Goal: Navigation & Orientation: Find specific page/section

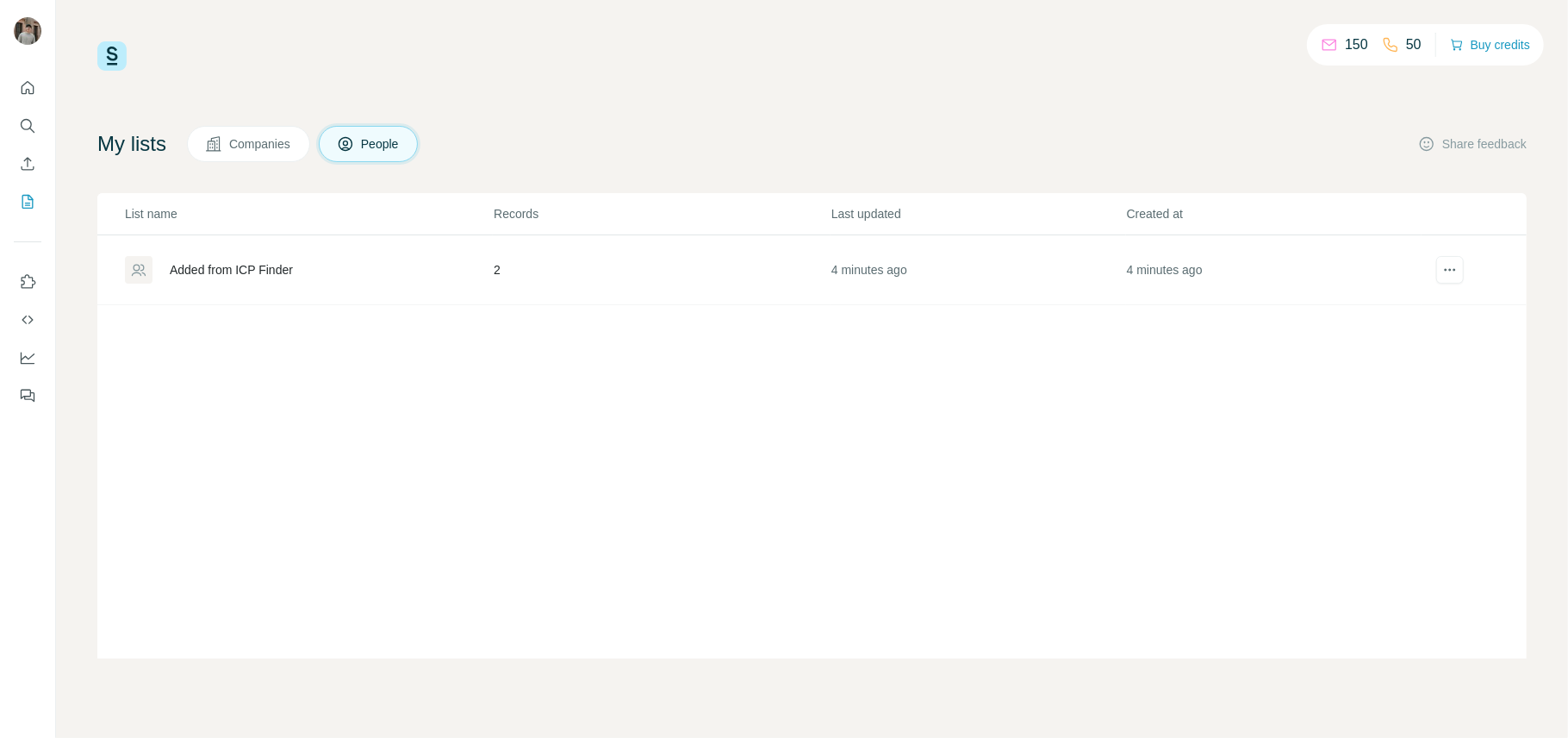
click at [277, 277] on div "Added from ICP Finder" at bounding box center [231, 270] width 123 height 18
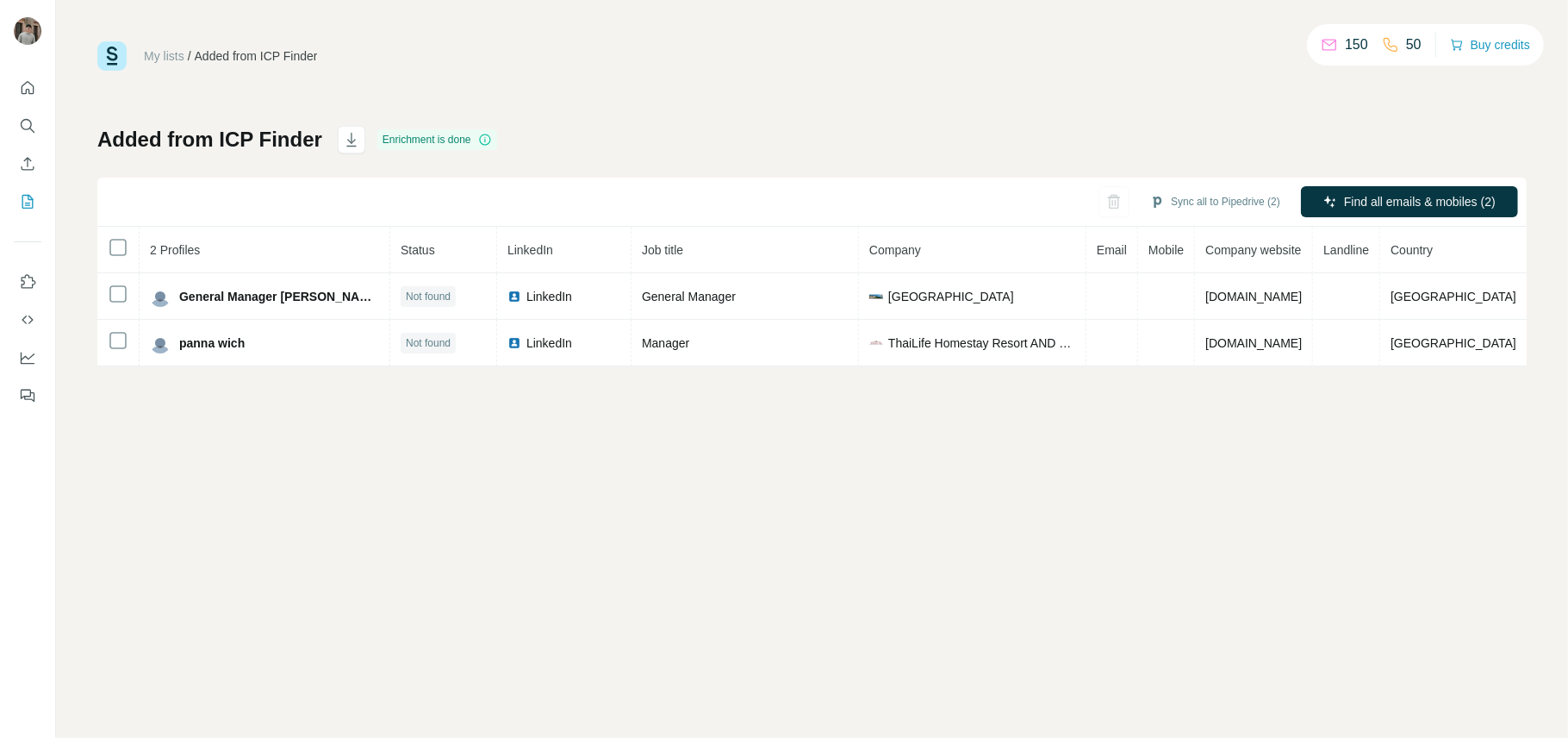
click at [421, 453] on div "My lists / Added from ICP Finder 150 50 Buy credits Added from ICP Finder Enric…" at bounding box center [813, 369] width 1513 height 738
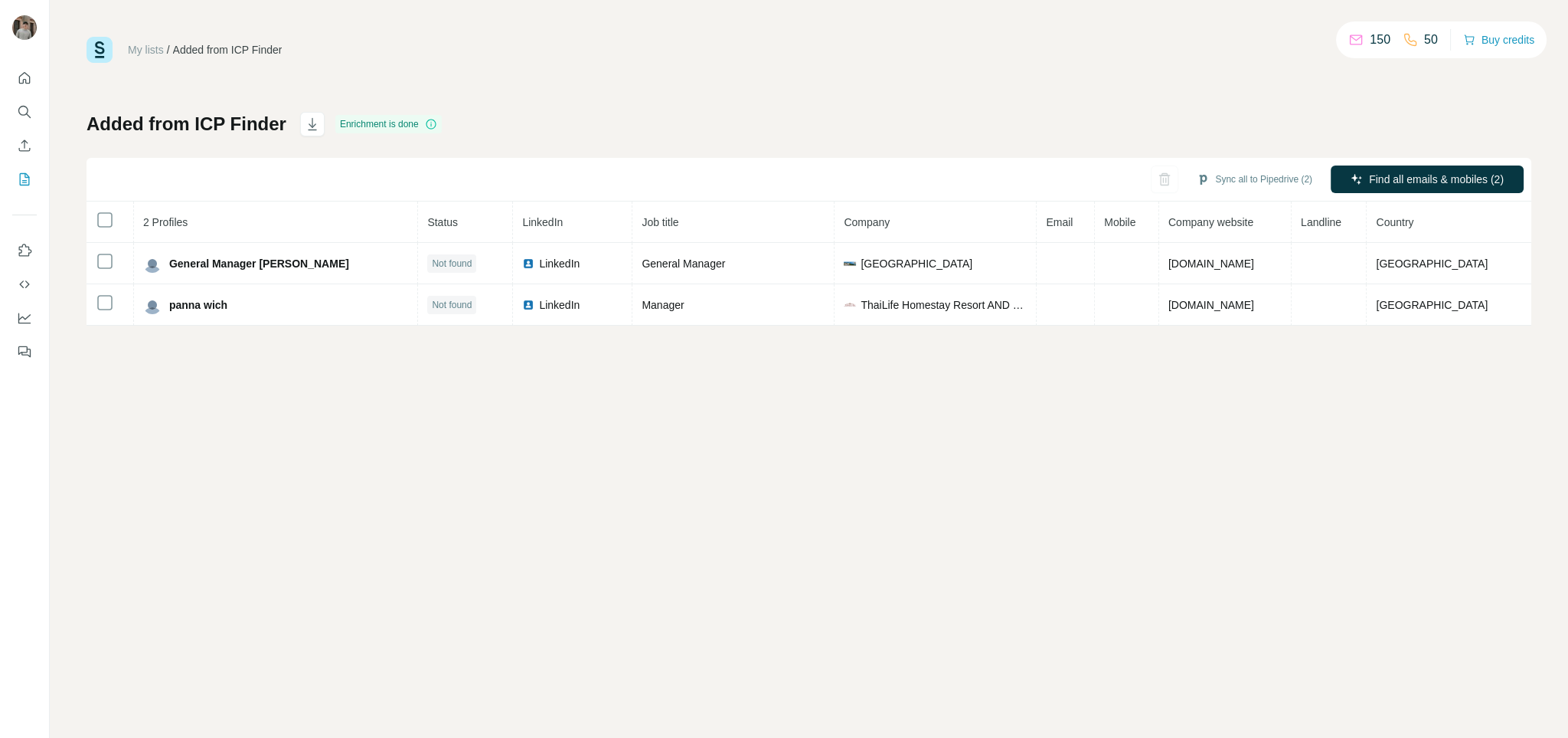
click at [241, 353] on div "My lists / Added from ICP Finder 150 50 Buy credits Added from ICP Finder Enric…" at bounding box center [809, 369] width 1519 height 738
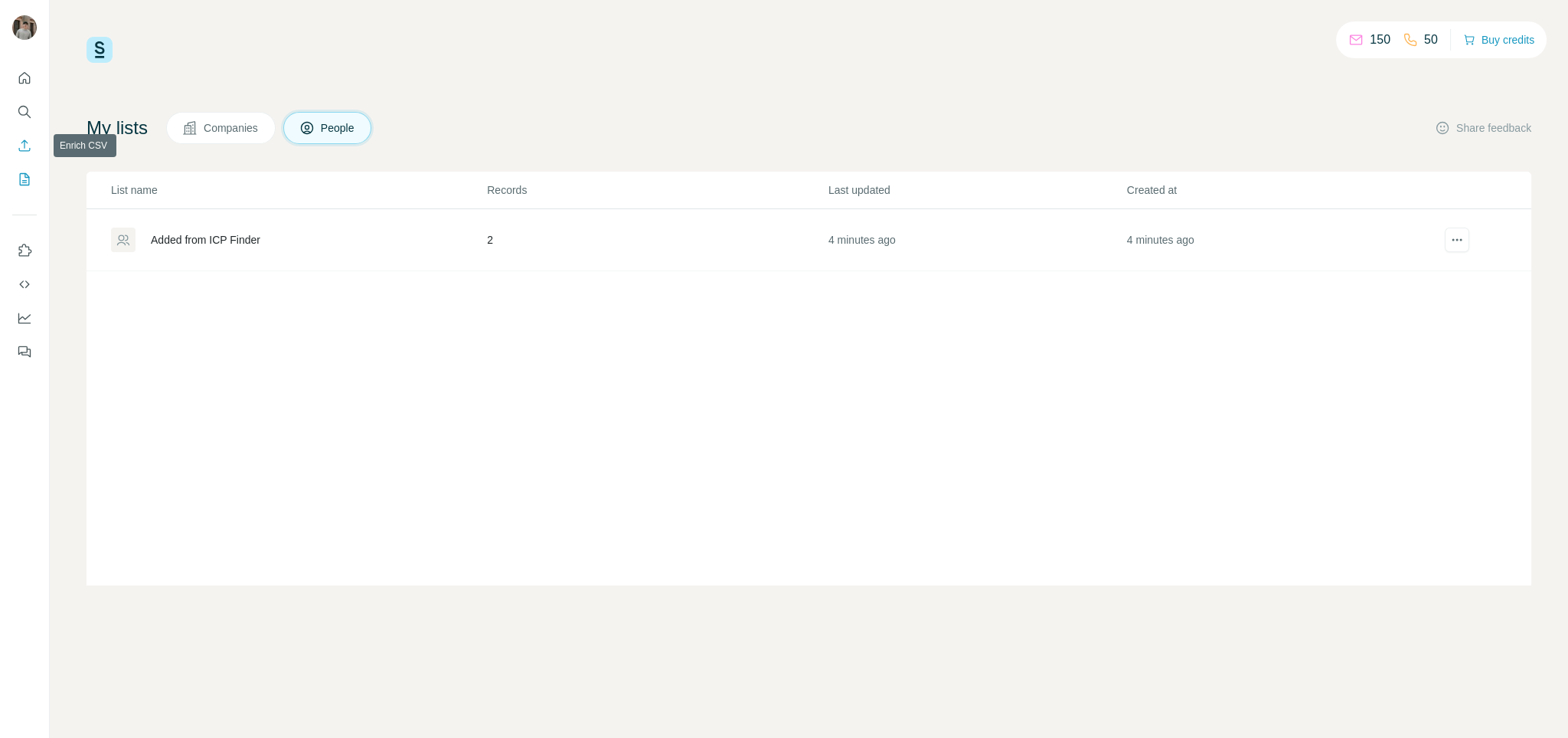
click at [21, 142] on icon "Enrich CSV" at bounding box center [25, 146] width 16 height 16
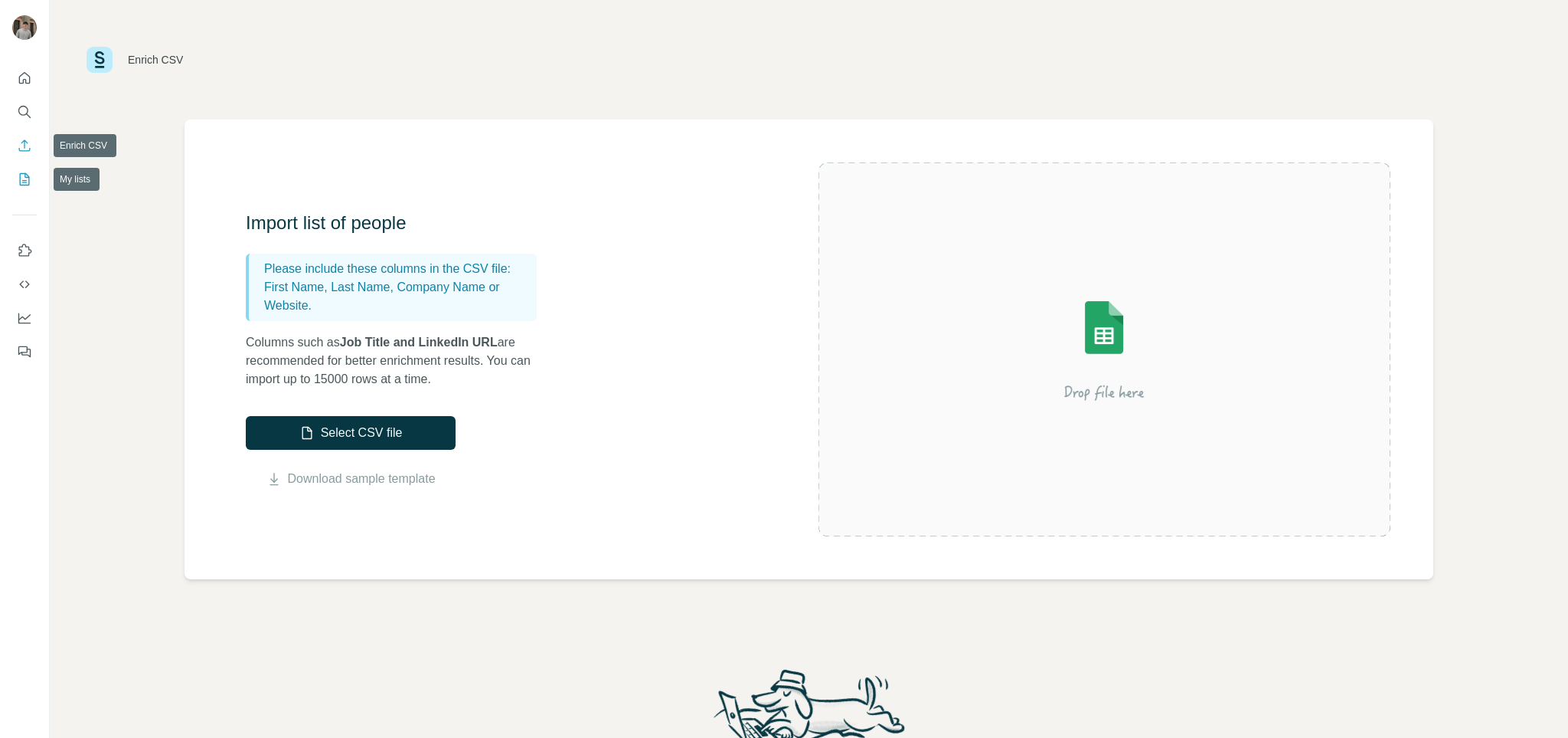
click at [24, 179] on icon "My lists" at bounding box center [25, 180] width 16 height 16
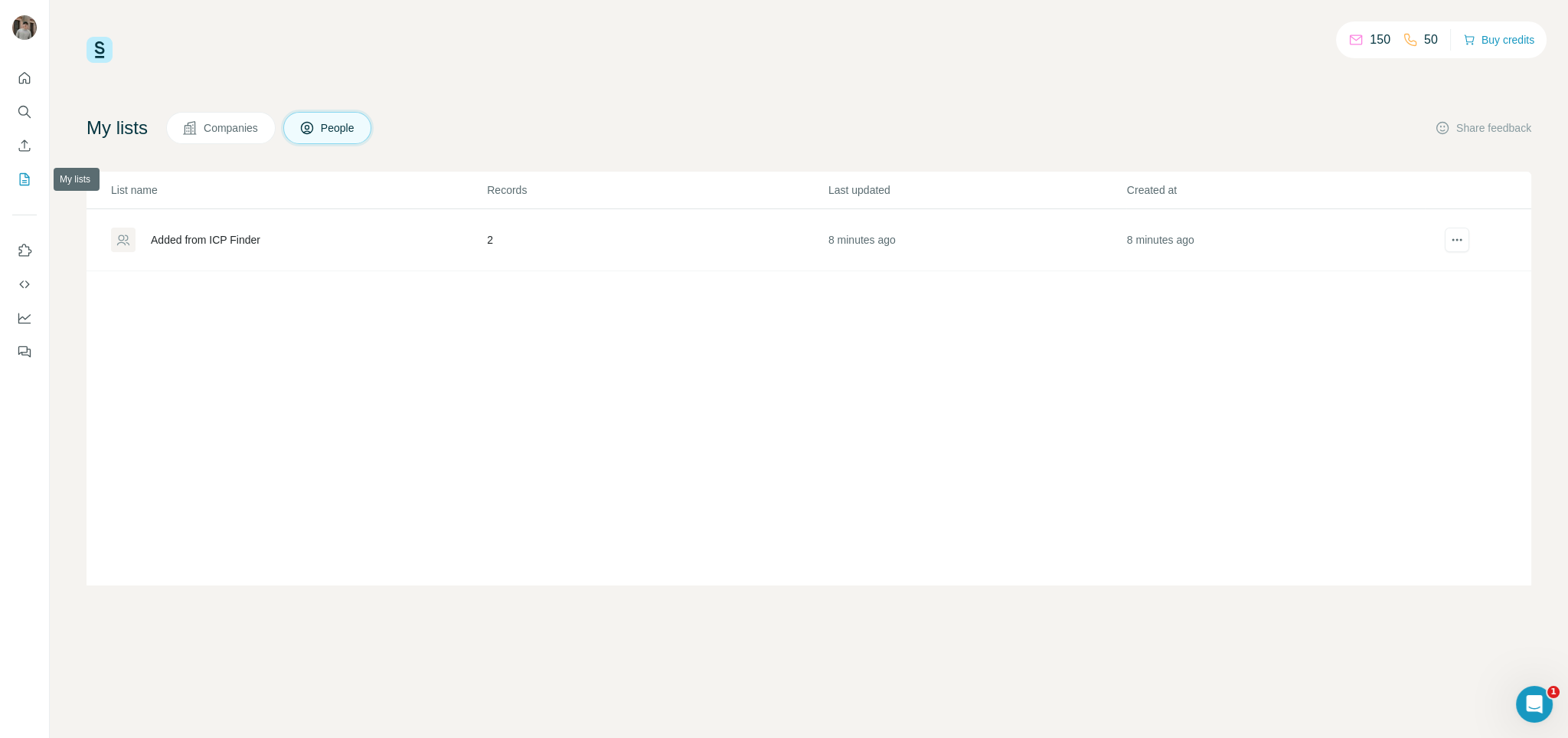
click at [23, 179] on icon "My lists" at bounding box center [25, 180] width 16 height 16
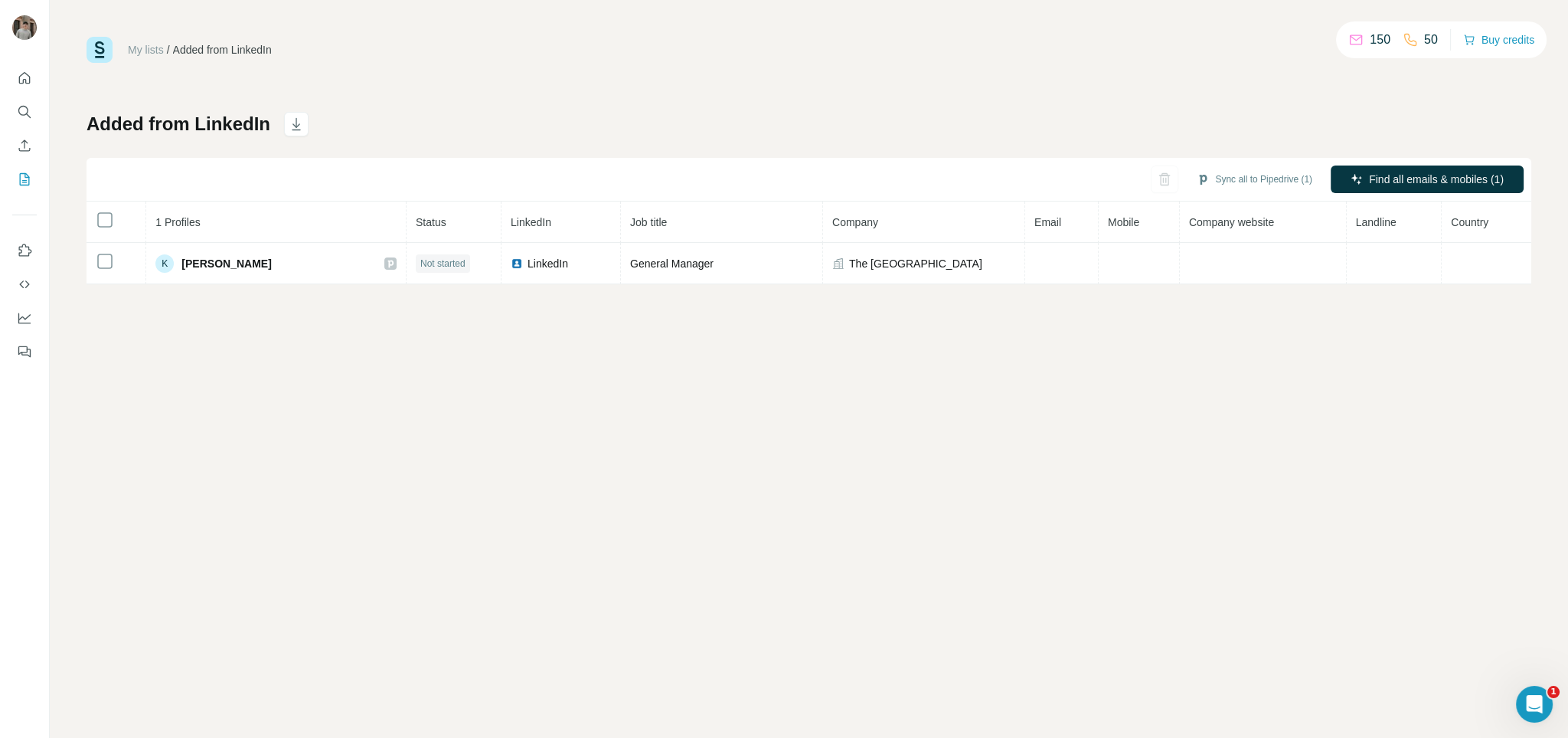
click at [145, 48] on link "My lists" at bounding box center [146, 50] width 36 height 12
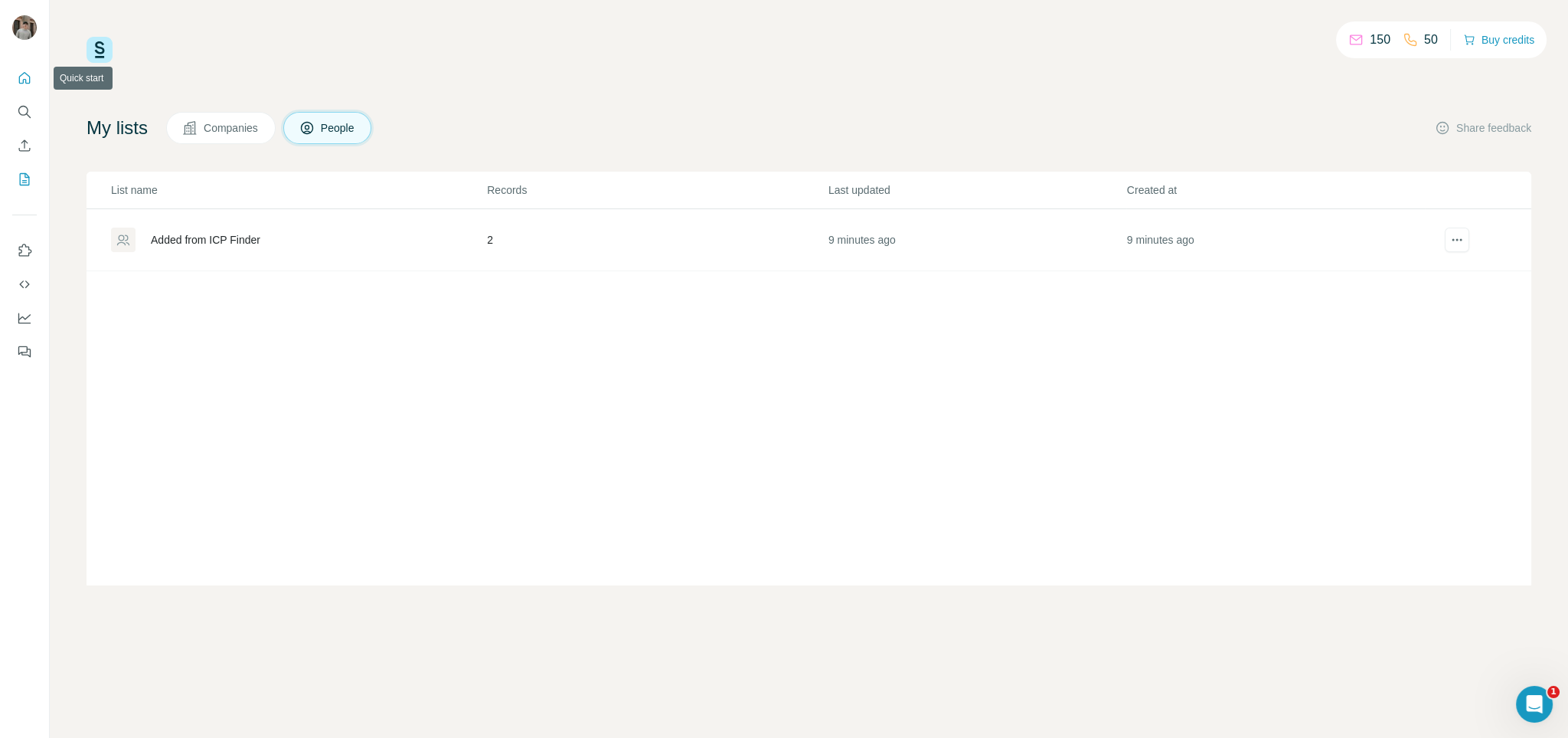
click at [29, 76] on icon "Quick start" at bounding box center [25, 79] width 16 height 16
click at [21, 78] on icon "Quick start" at bounding box center [25, 79] width 16 height 16
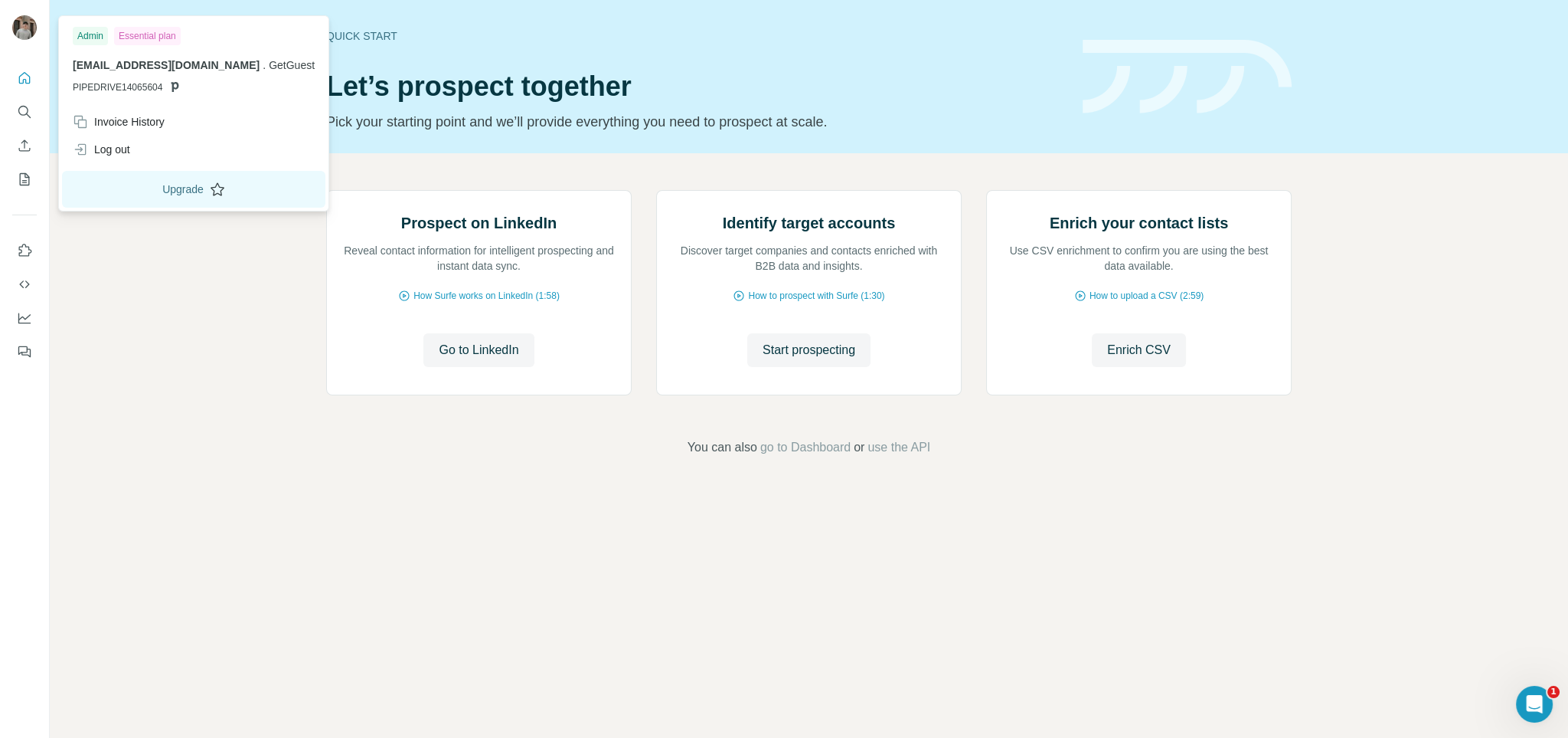
click at [138, 188] on button "Upgrade" at bounding box center [194, 189] width 263 height 37
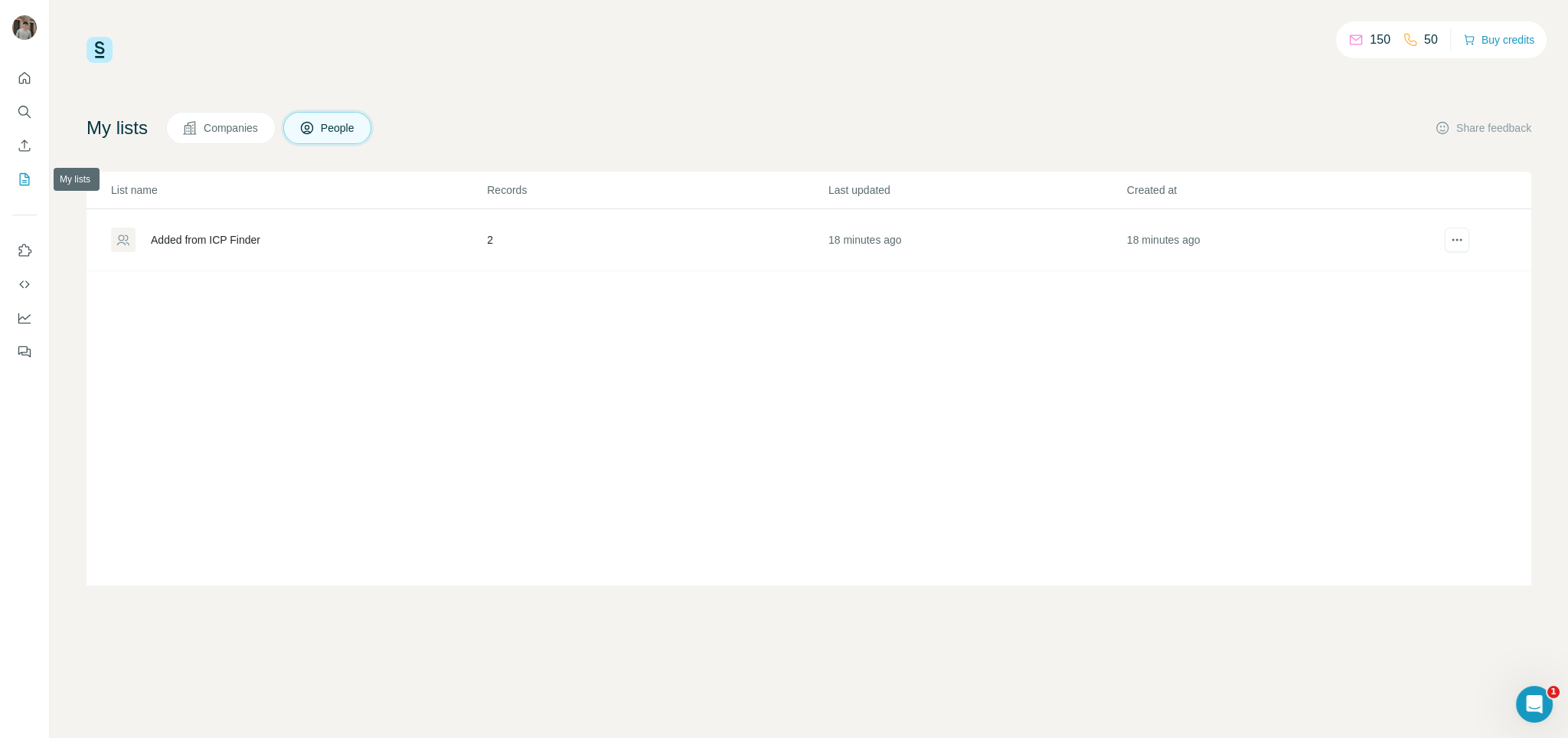
click at [33, 178] on button "My lists" at bounding box center [24, 179] width 24 height 28
click at [27, 78] on icon "Quick start" at bounding box center [25, 79] width 16 height 16
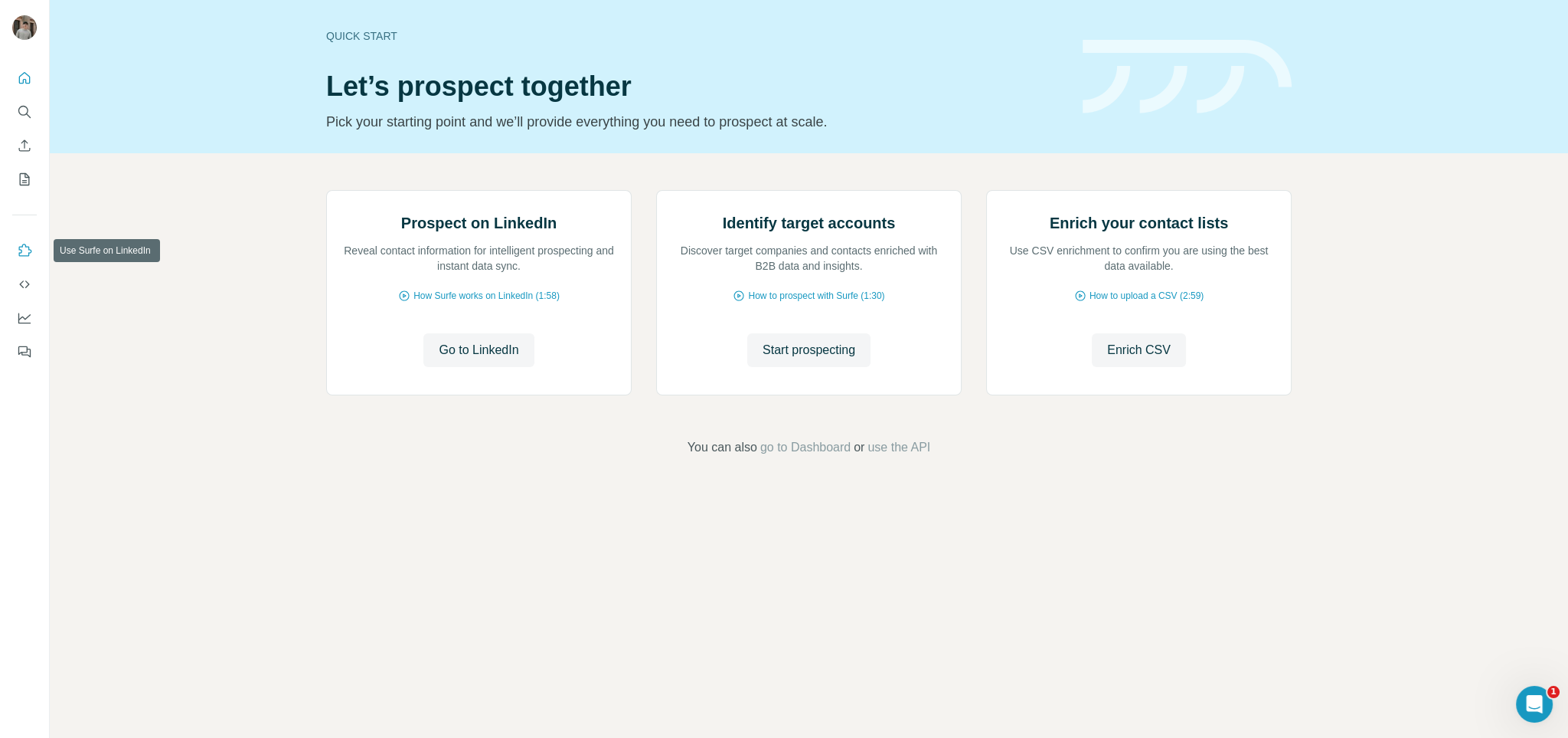
click at [23, 259] on button "Use Surfe on LinkedIn" at bounding box center [24, 251] width 24 height 28
click at [31, 318] on icon "Dashboard" at bounding box center [25, 318] width 16 height 16
click at [29, 180] on icon "My lists" at bounding box center [25, 180] width 16 height 16
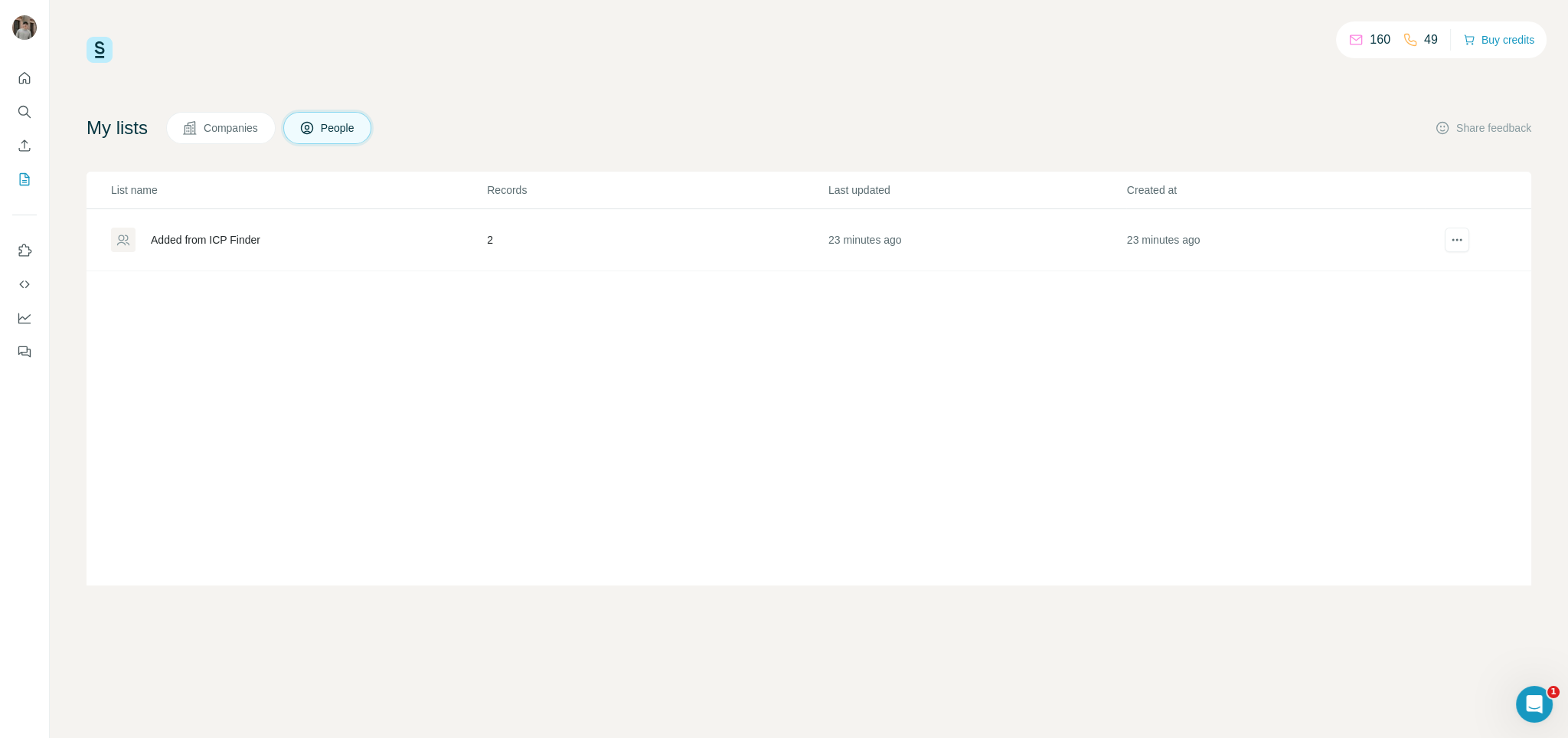
click at [219, 129] on span "Companies" at bounding box center [232, 128] width 56 height 16
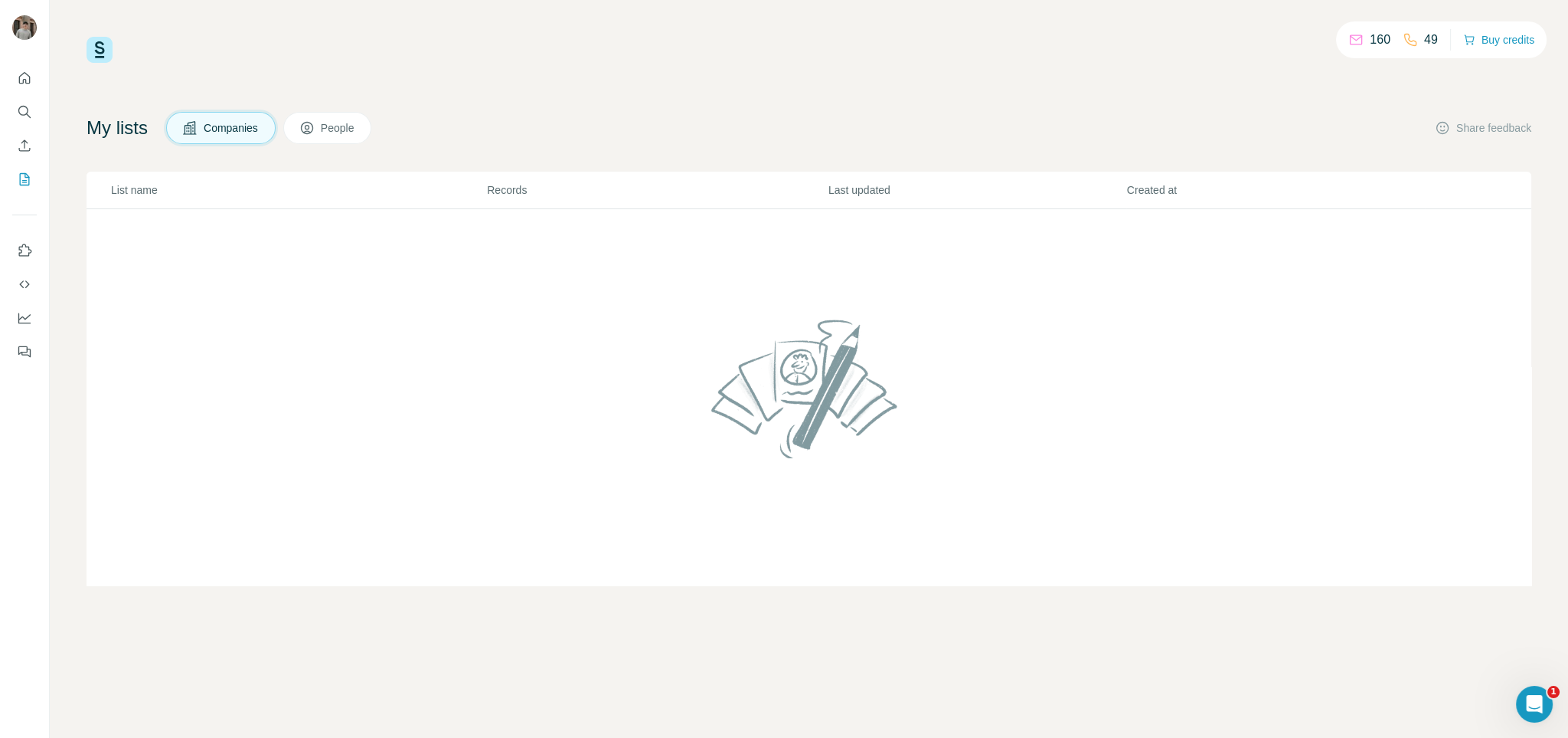
click at [314, 134] on icon at bounding box center [308, 128] width 16 height 16
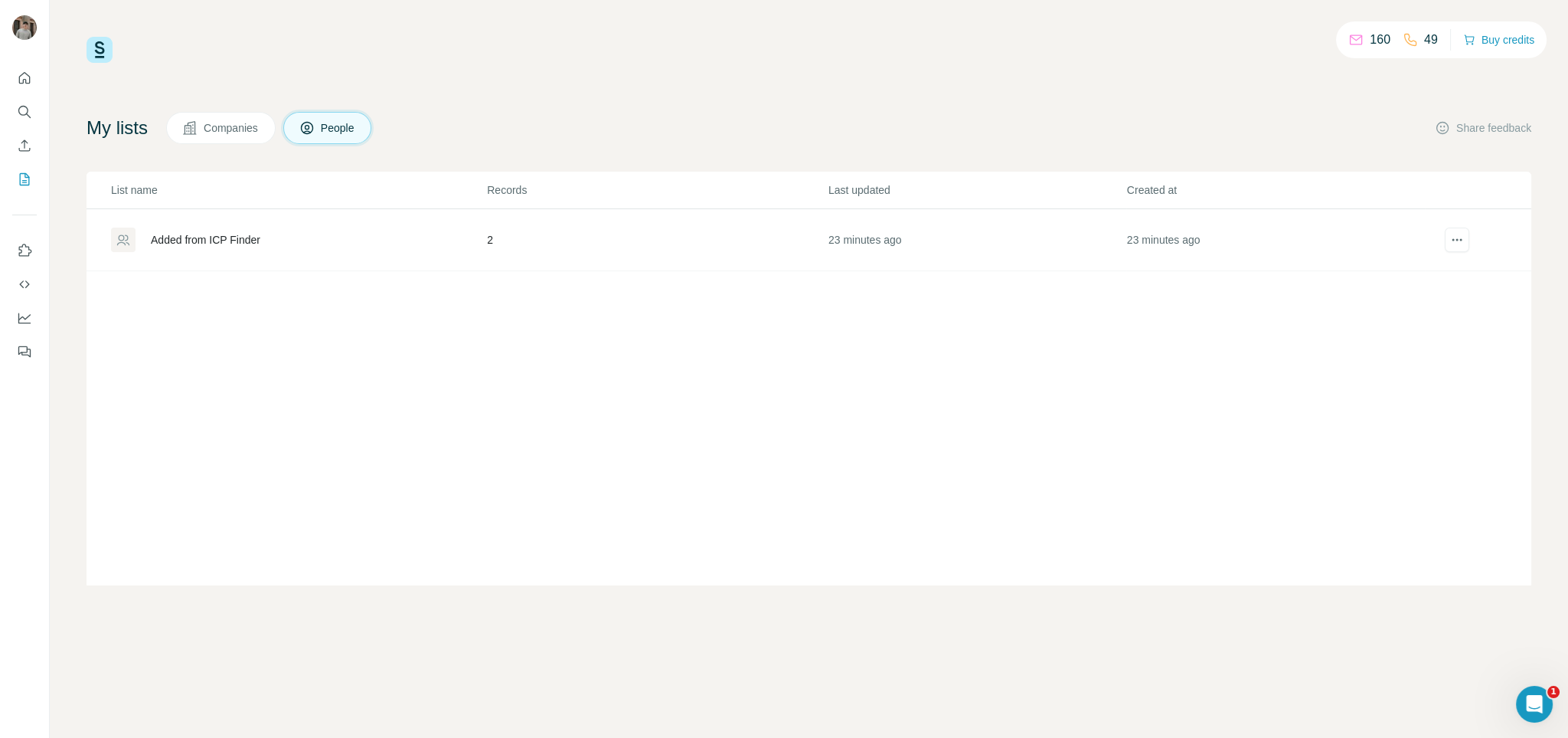
click at [1064, 601] on div "160 49 Buy credits My lists Companies People Share feedback List name Records L…" at bounding box center [809, 369] width 1519 height 738
